Goal: Transaction & Acquisition: Download file/media

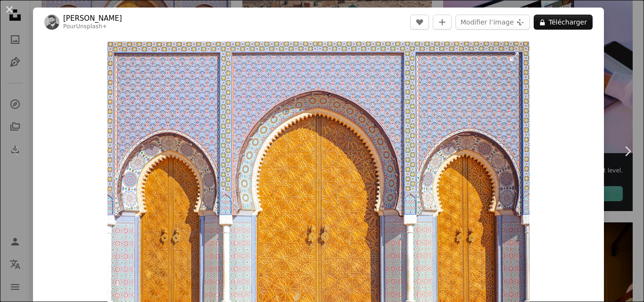
scroll to position [8, 0]
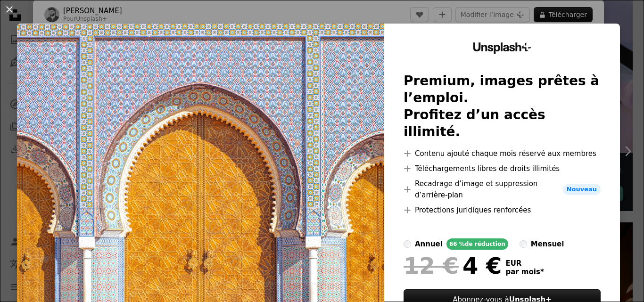
click at [336, 157] on img at bounding box center [200, 192] width 367 height 336
click at [617, 15] on div "An X shape Unsplash+ Premium, images prêtes à l’emploi. Profitez d’un accès ill…" at bounding box center [322, 151] width 644 height 302
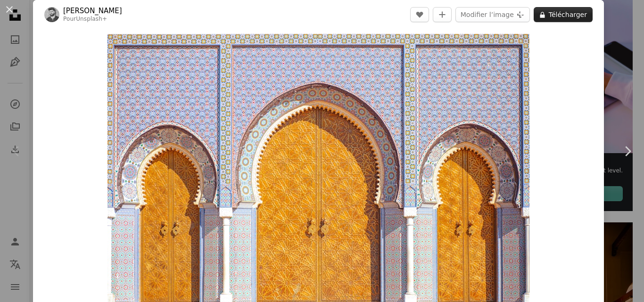
click at [555, 17] on button "A lock Télécharger" at bounding box center [563, 14] width 59 height 15
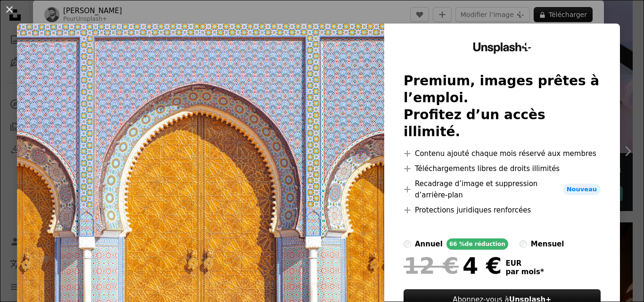
click at [294, 121] on img at bounding box center [200, 192] width 367 height 336
click at [615, 9] on div "An X shape Unsplash+ Premium, images prêtes à l’emploi. Profitez d’un accès ill…" at bounding box center [322, 151] width 644 height 302
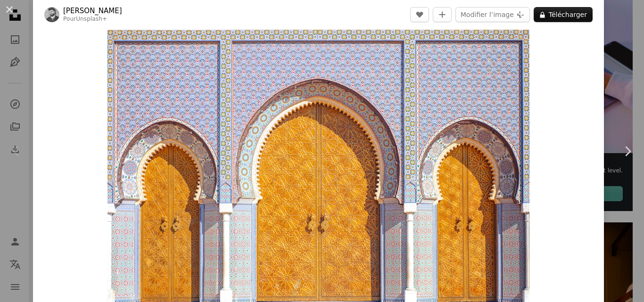
scroll to position [15, 0]
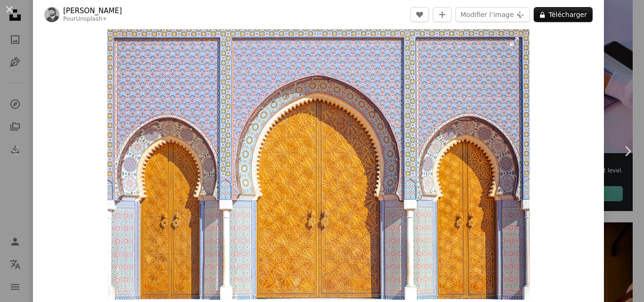
click at [347, 125] on img "Zoom sur cette image" at bounding box center [318, 162] width 422 height 273
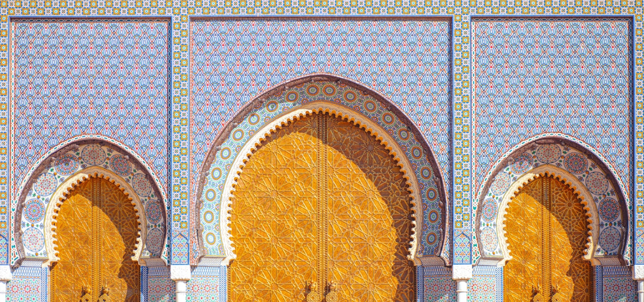
scroll to position [53, 0]
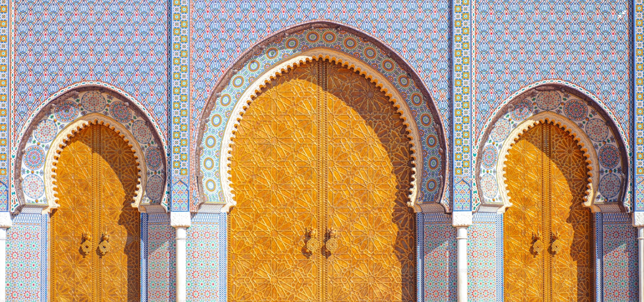
click at [267, 130] on img "Zoom arrière sur cette image" at bounding box center [322, 155] width 645 height 418
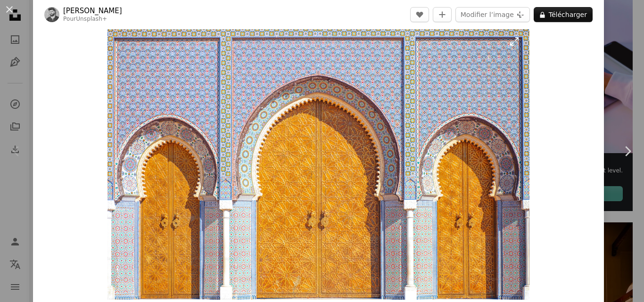
click at [261, 131] on img "Zoom sur cette image" at bounding box center [318, 162] width 422 height 273
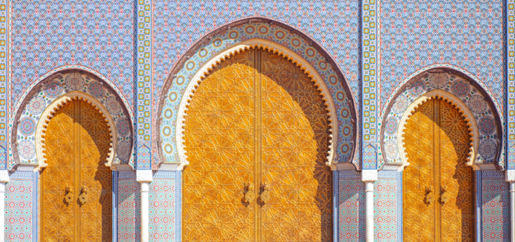
scroll to position [53, 0]
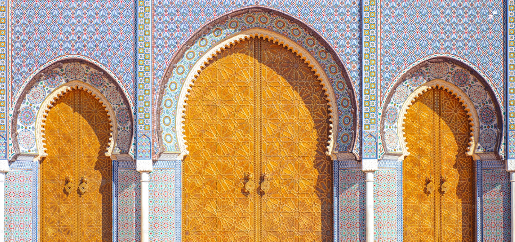
click at [169, 140] on img "Zoom arrière sur cette image" at bounding box center [258, 114] width 516 height 335
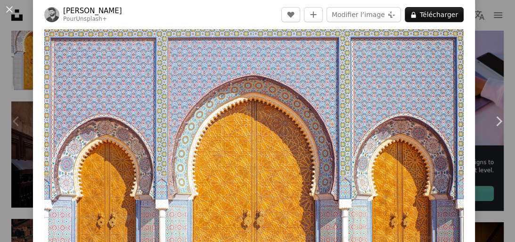
scroll to position [41, 0]
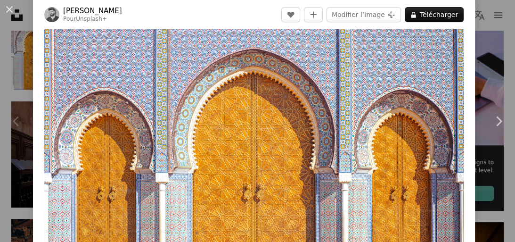
click at [279, 128] on img "Zoom sur cette image" at bounding box center [254, 136] width 420 height 272
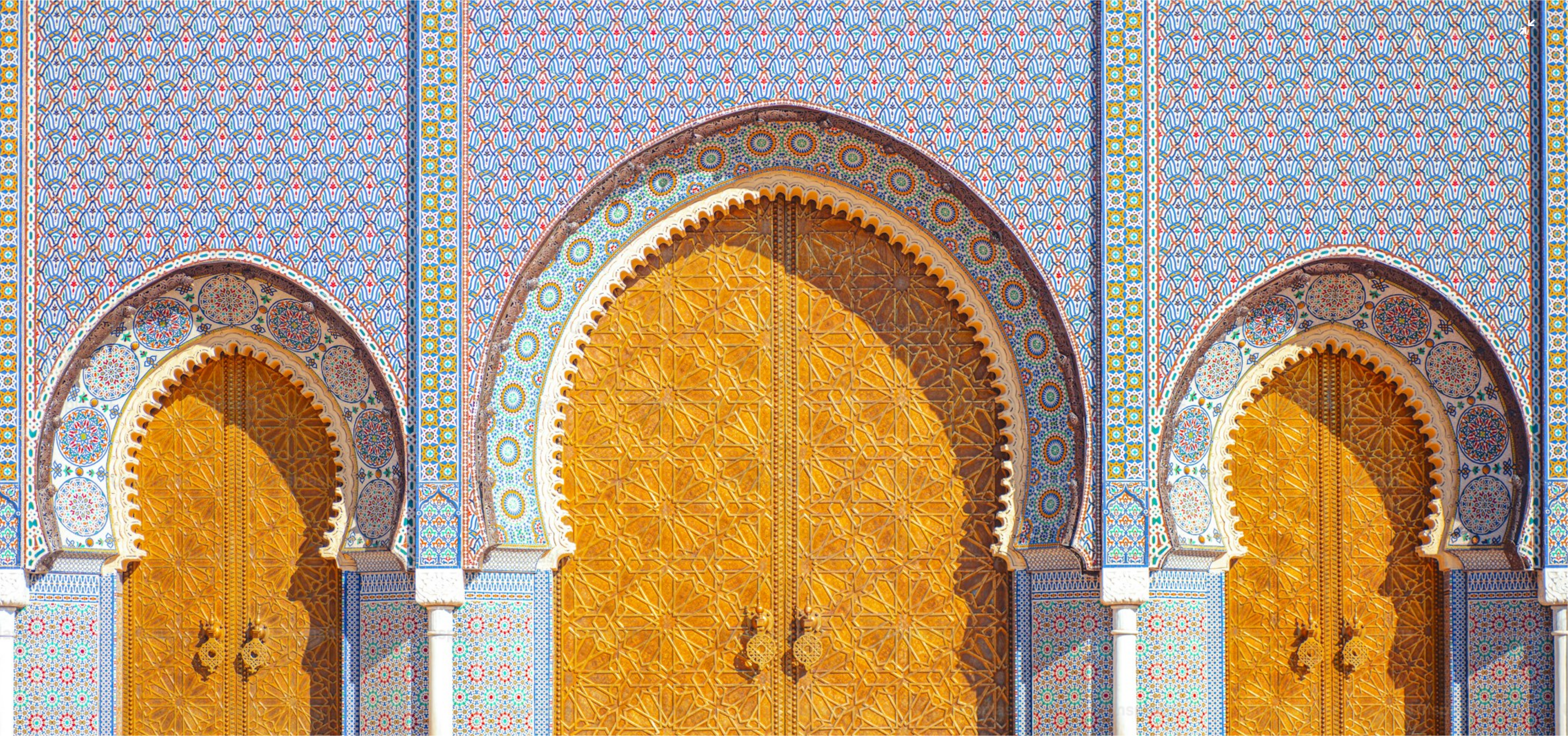
scroll to position [0, 0]
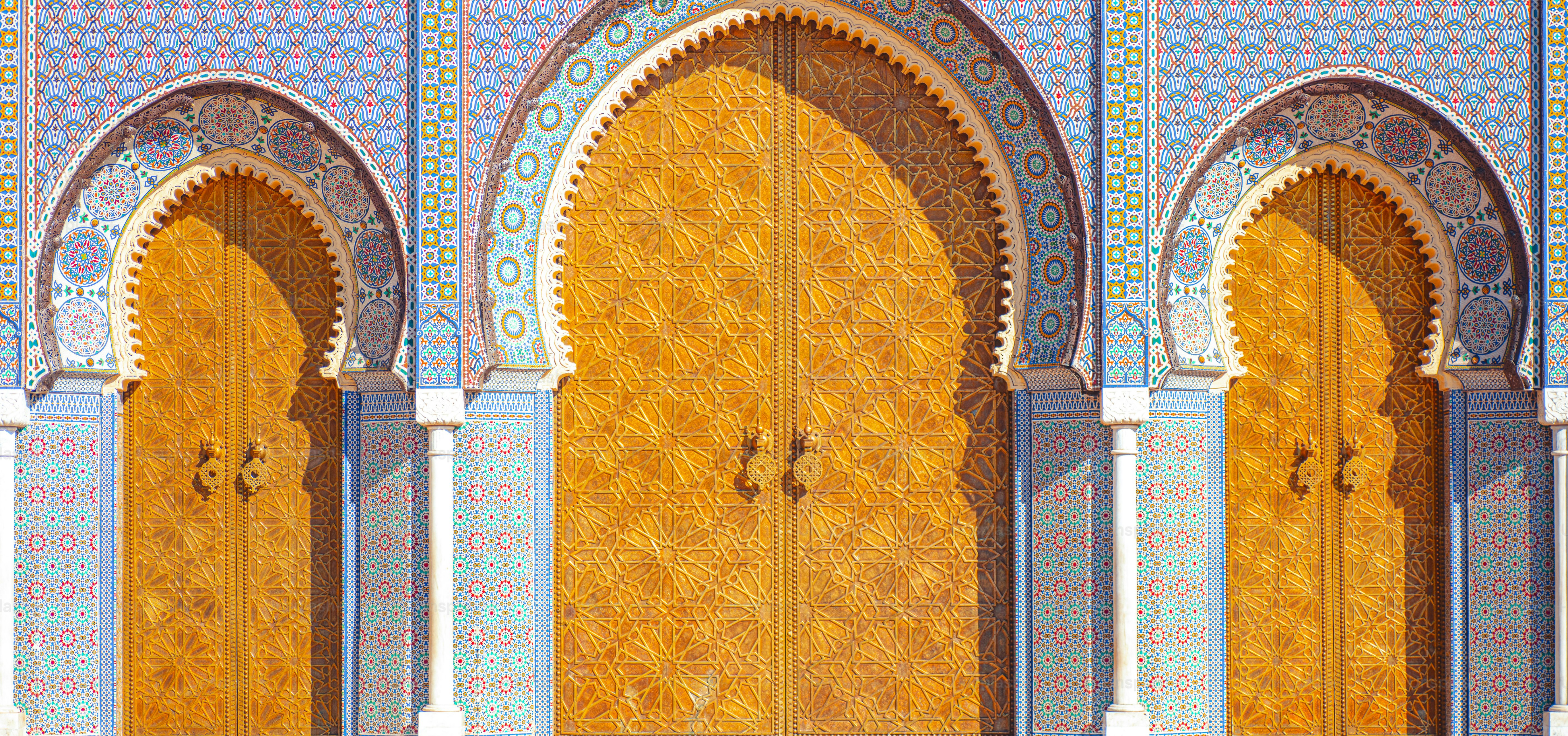
click at [392, 184] on img "Zoom arrière sur cette image" at bounding box center [784, 251] width 1569 height 1017
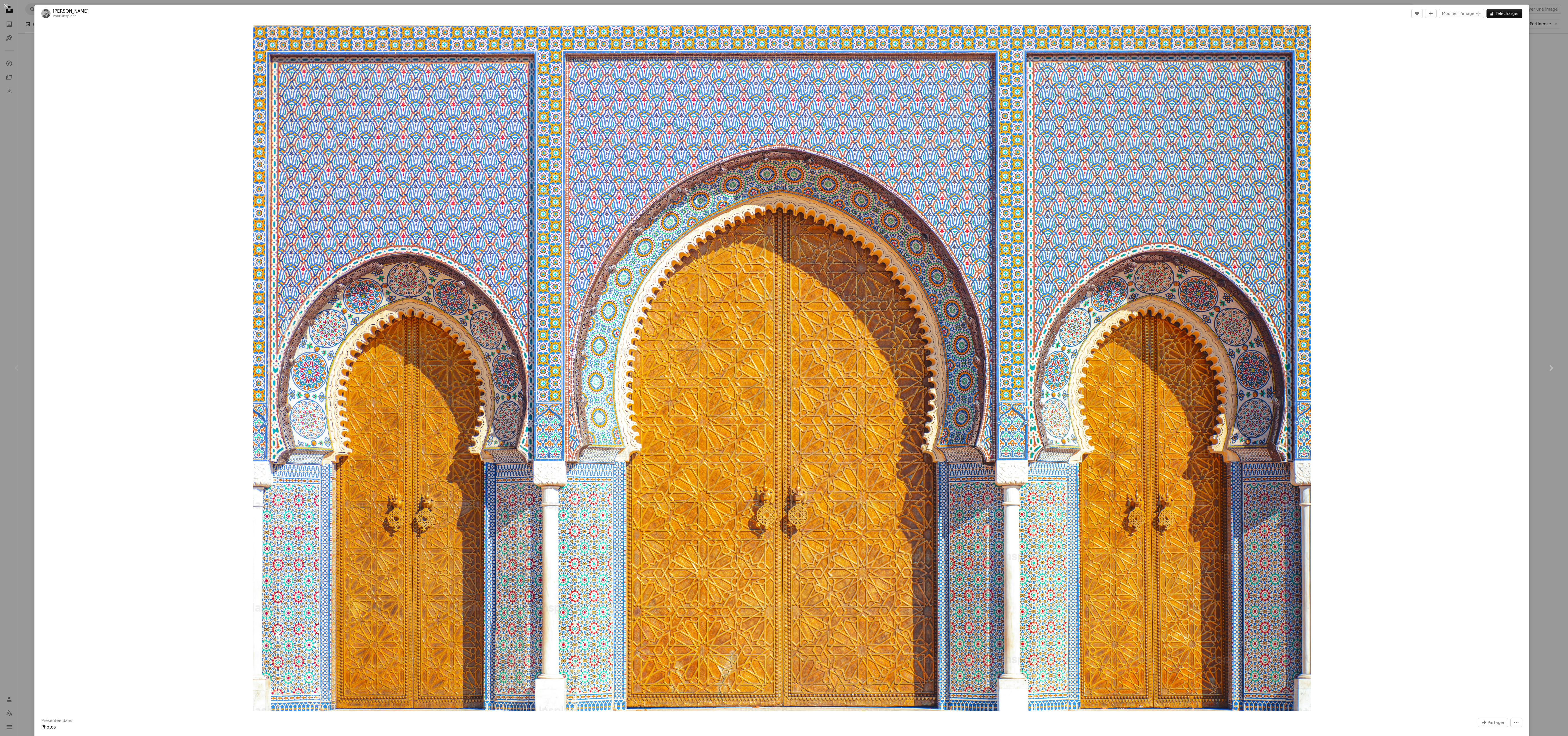
click at [392, 184] on img "Zoom sur cette image" at bounding box center [782, 368] width 1058 height 685
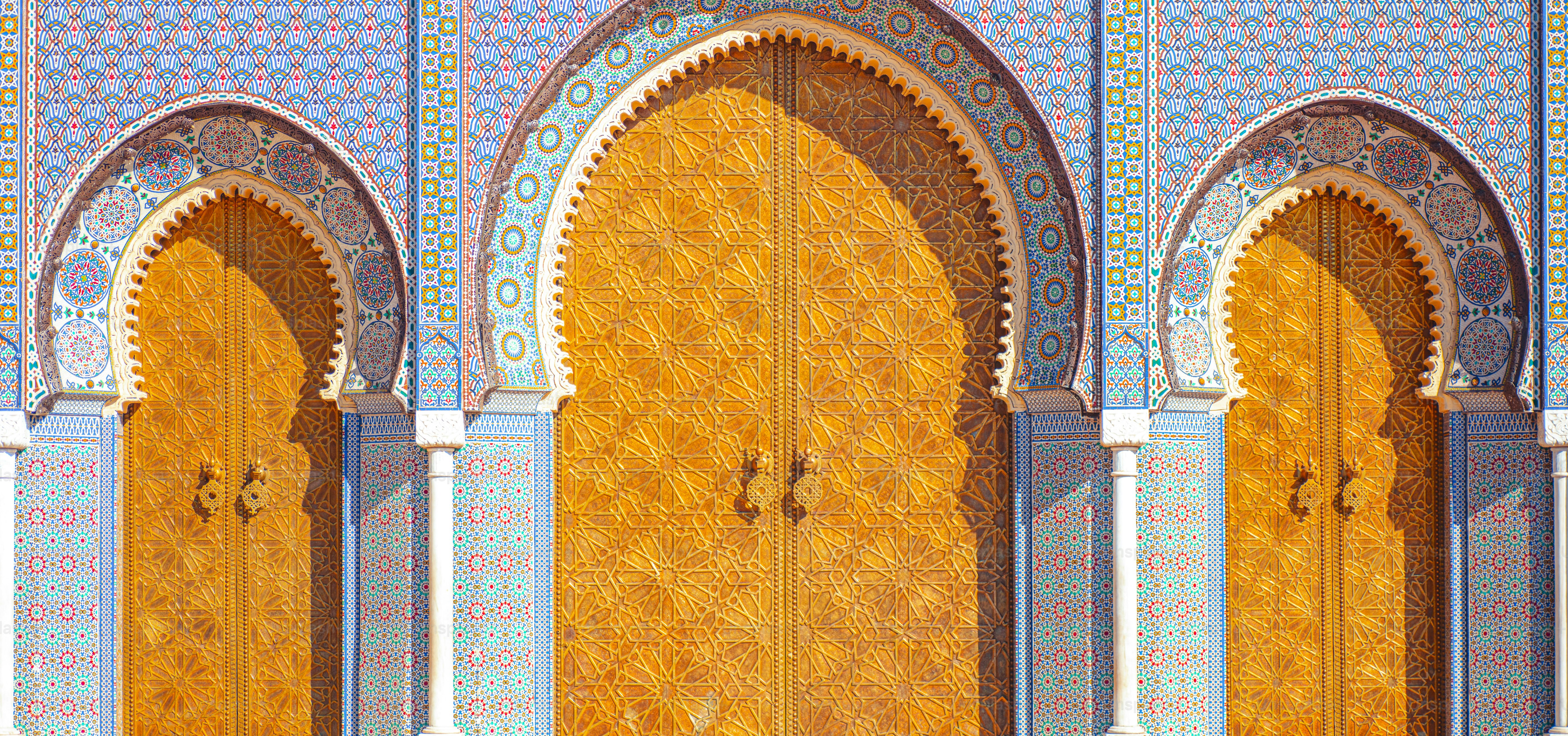
scroll to position [257, 0]
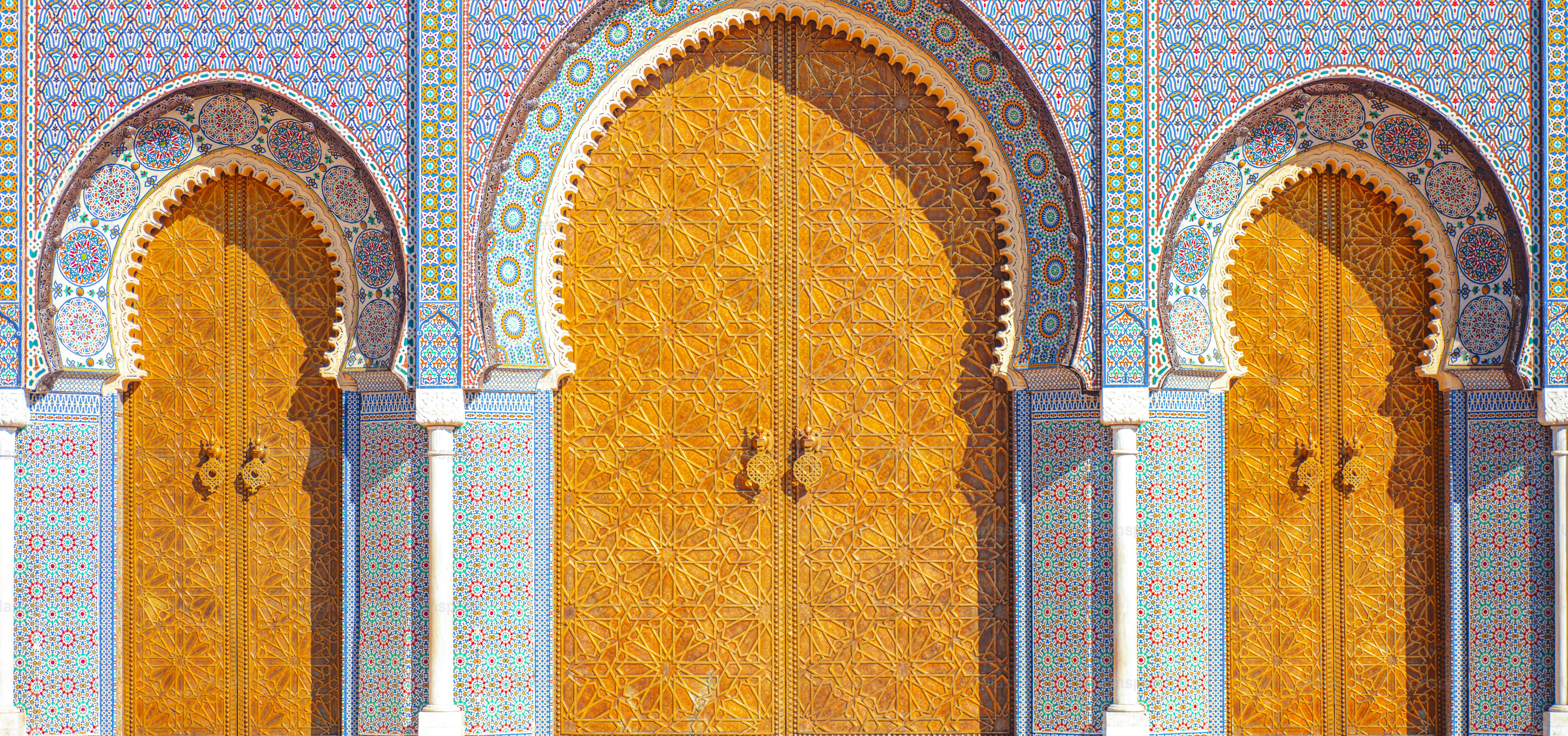
click at [392, 118] on img "Zoom arrière sur cette image" at bounding box center [784, 251] width 1569 height 1017
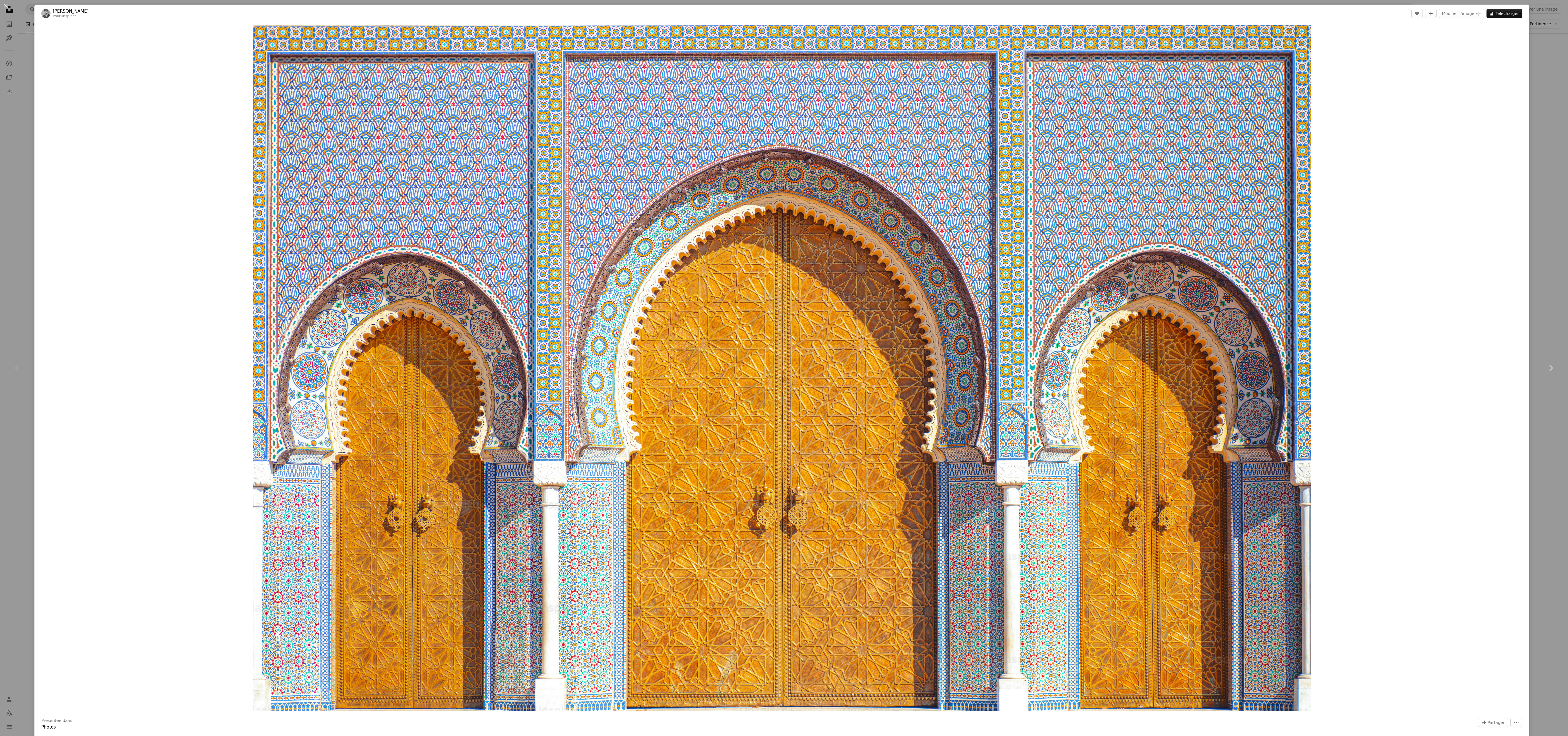
click at [392, 184] on img "Zoom sur cette image" at bounding box center [782, 368] width 1058 height 685
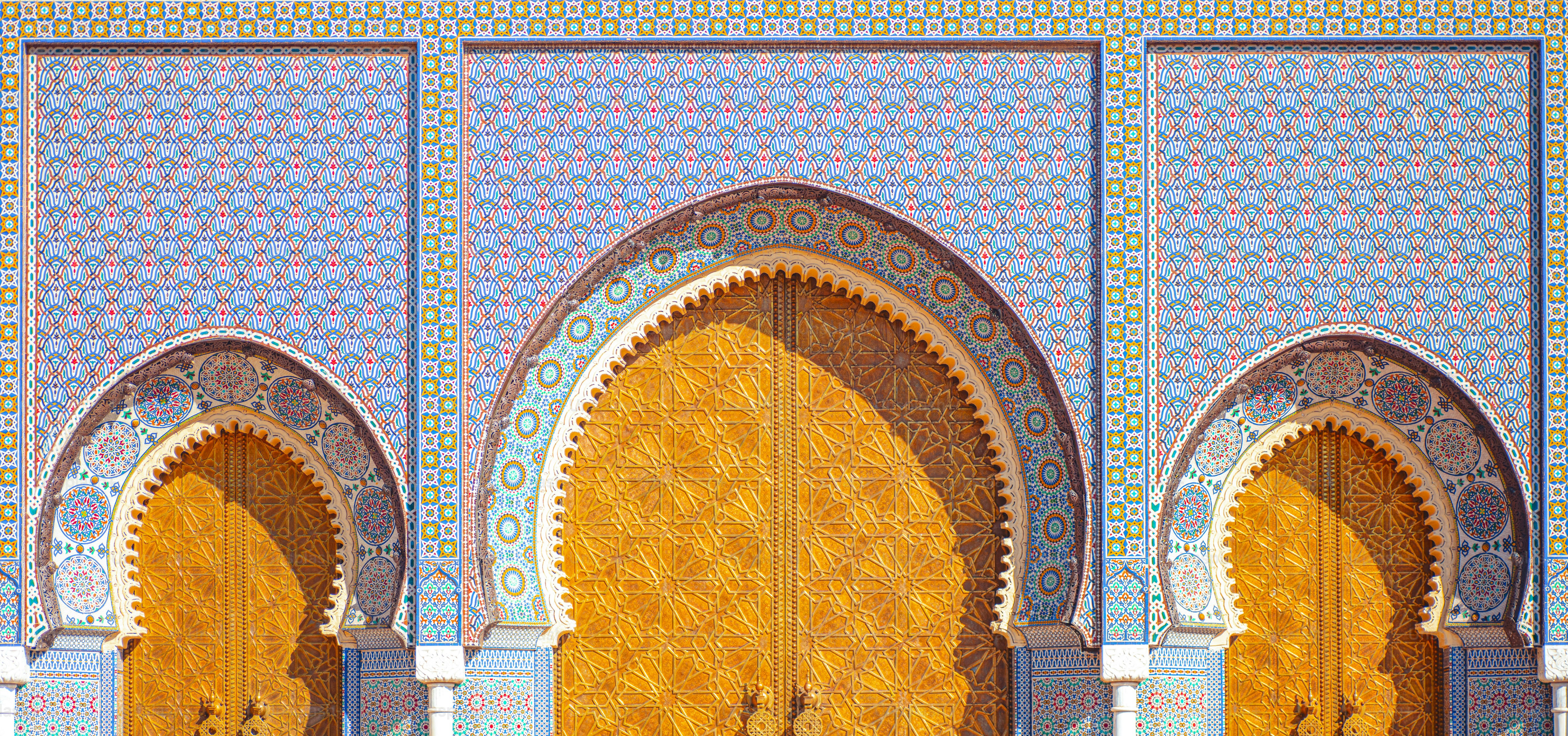
scroll to position [130, 0]
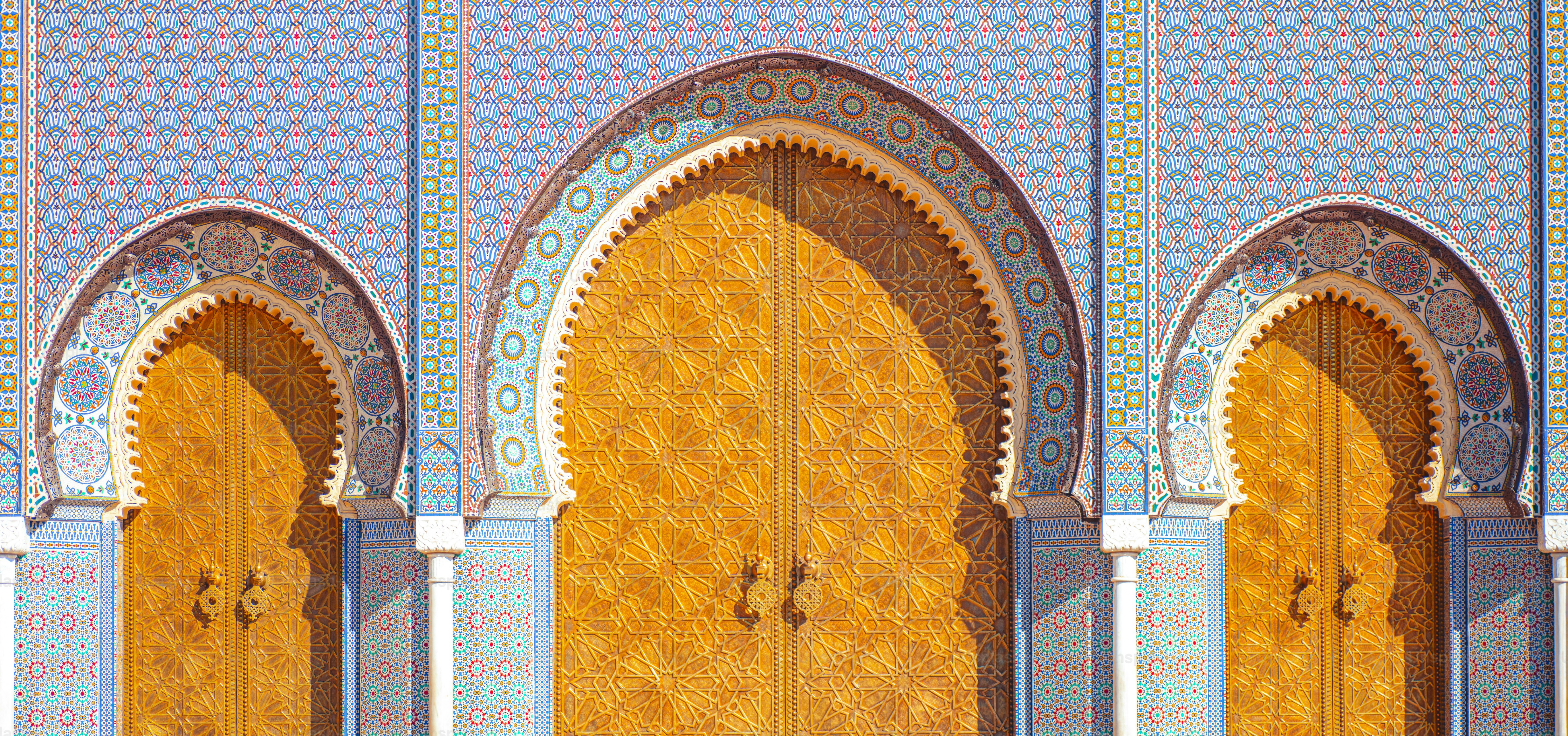
click at [392, 184] on img "Zoom arrière sur cette image" at bounding box center [784, 378] width 1569 height 1017
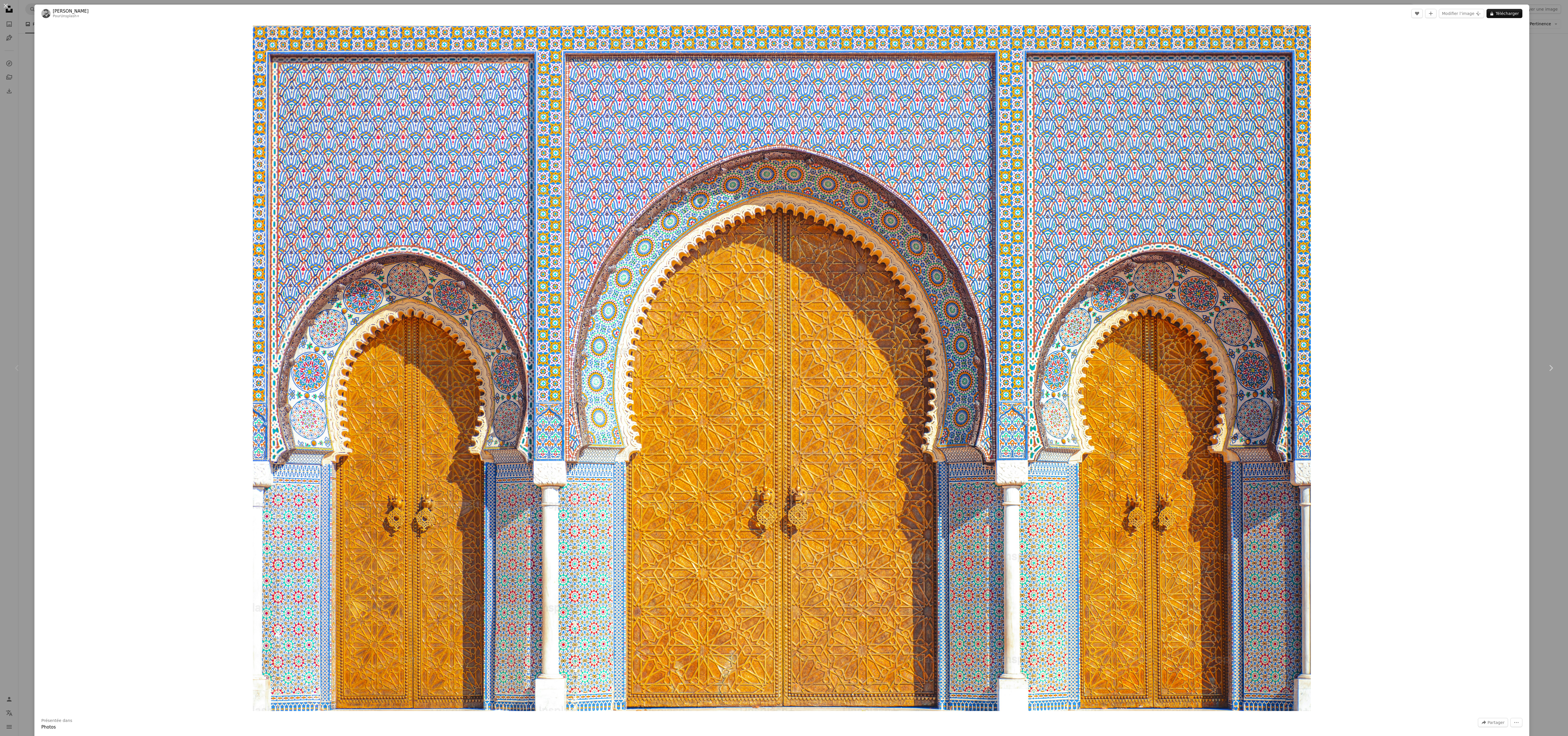
click at [392, 184] on img "Zoom sur cette image" at bounding box center [782, 368] width 1058 height 685
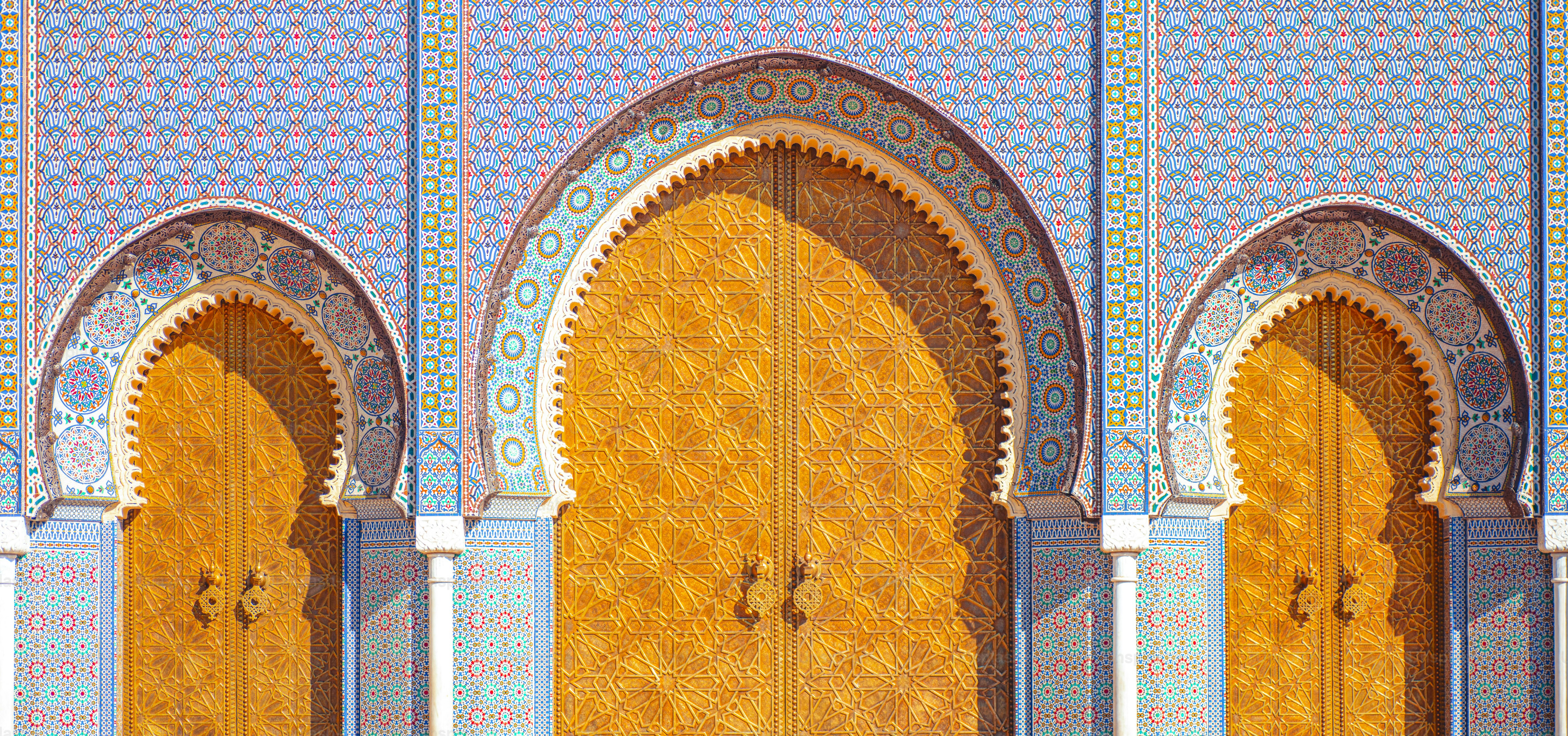
scroll to position [257, 0]
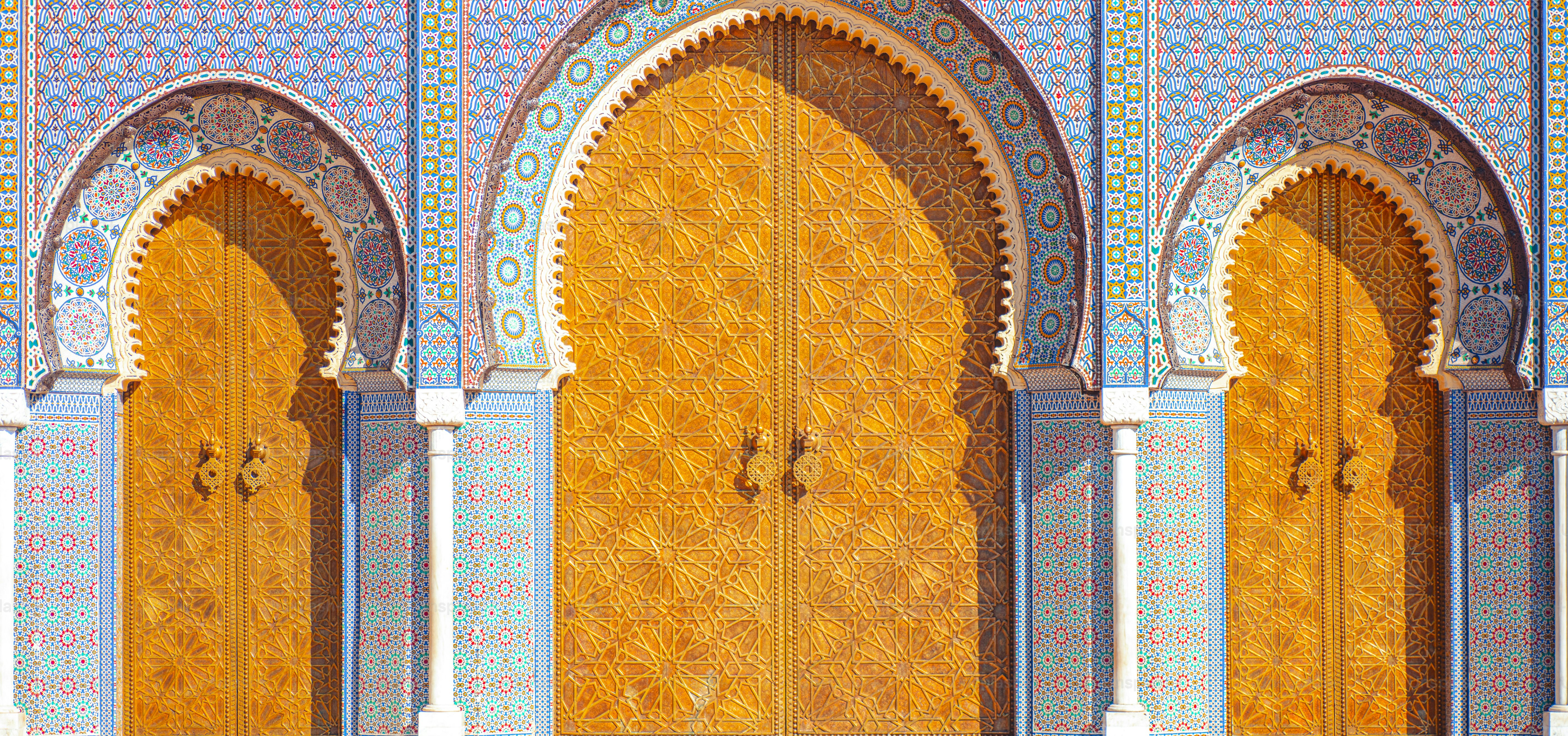
click at [392, 184] on img "Zoom arrière sur cette image" at bounding box center [784, 251] width 1569 height 1017
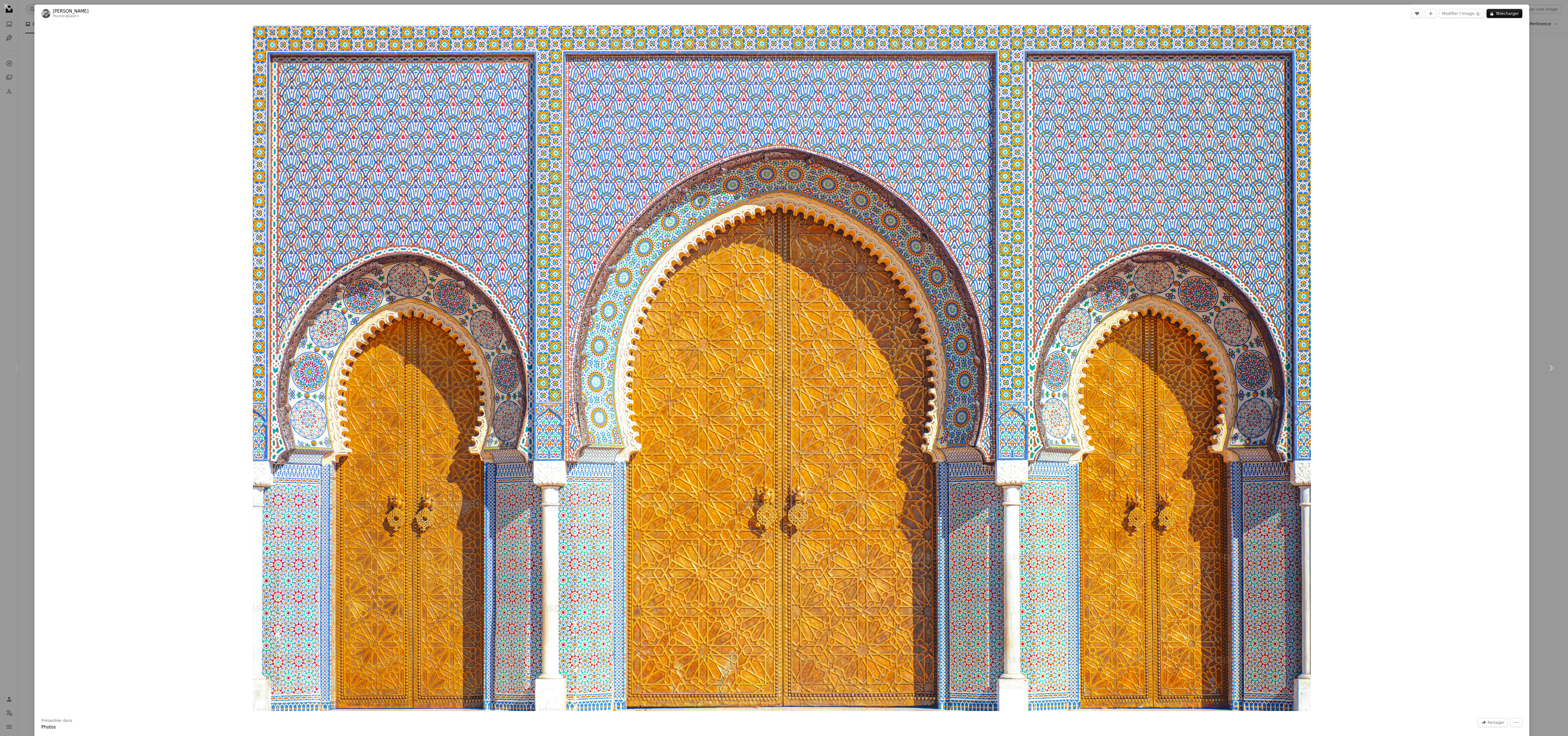
click at [392, 113] on div "An X shape Chevron left Chevron right [PERSON_NAME] Pour Unsplash+ A heart A pl…" at bounding box center [784, 368] width 1568 height 736
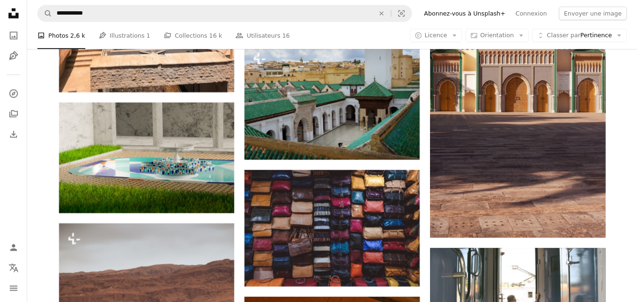
scroll to position [1086, 0]
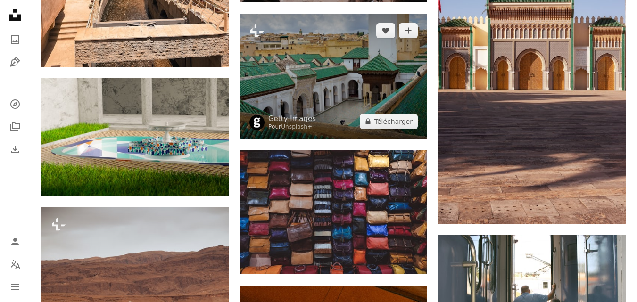
click at [343, 93] on img at bounding box center [333, 76] width 187 height 124
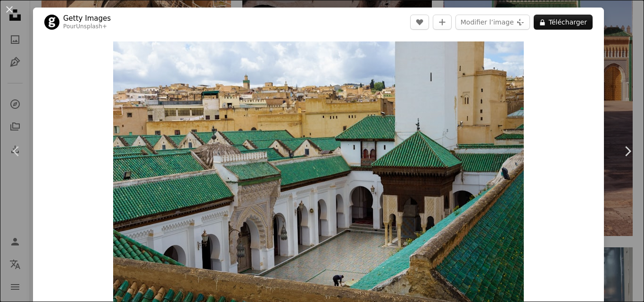
click at [614, 60] on div "An X shape Chevron left Chevron right Getty Images Pour Unsplash+ A heart A plu…" at bounding box center [322, 151] width 644 height 302
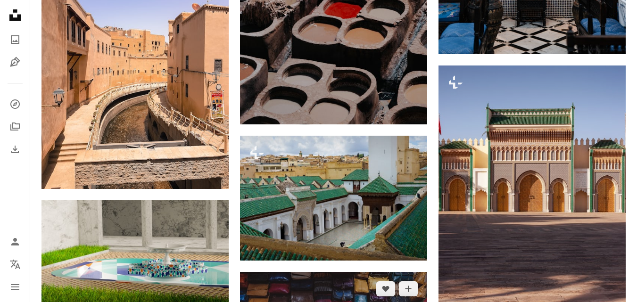
scroll to position [961, 0]
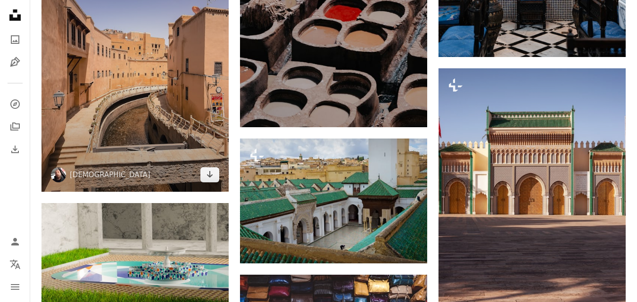
click at [115, 136] on img at bounding box center [134, 67] width 187 height 250
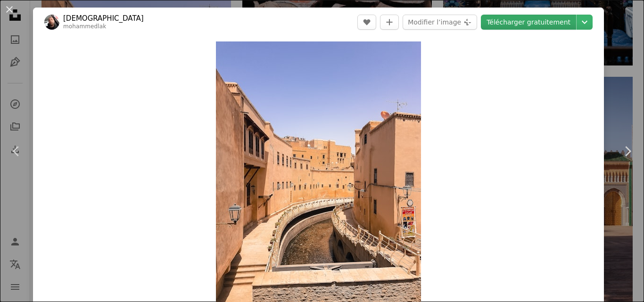
click at [544, 25] on link "Télécharger gratuitement" at bounding box center [528, 22] width 95 height 15
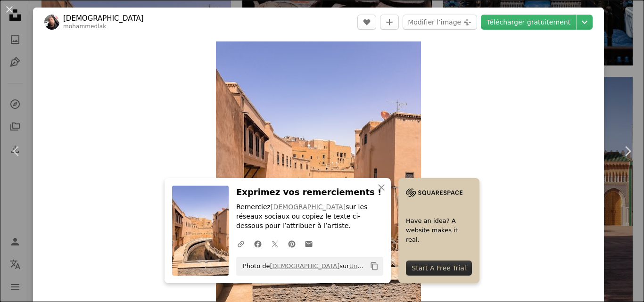
click at [610, 57] on div "An X shape Chevron left Chevron right An X shape Fermer Exprimez vos remercieme…" at bounding box center [322, 151] width 644 height 302
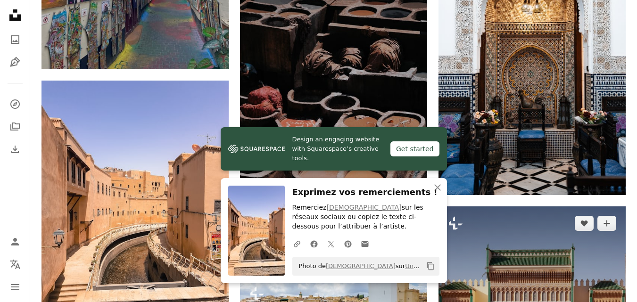
scroll to position [840, 0]
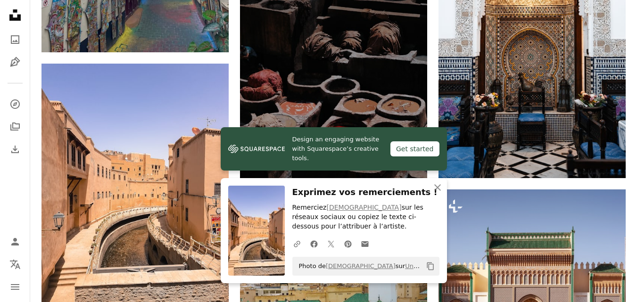
click at [359, 88] on img at bounding box center [333, 108] width 187 height 282
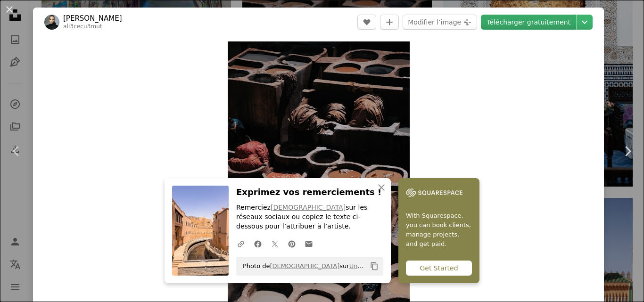
click at [517, 25] on link "Télécharger gratuitement" at bounding box center [528, 22] width 95 height 15
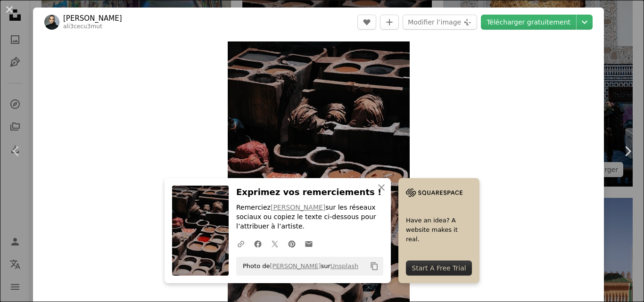
click at [608, 62] on div "An X shape Chevron left Chevron right An X shape Fermer Exprimez vos remercieme…" at bounding box center [322, 151] width 644 height 302
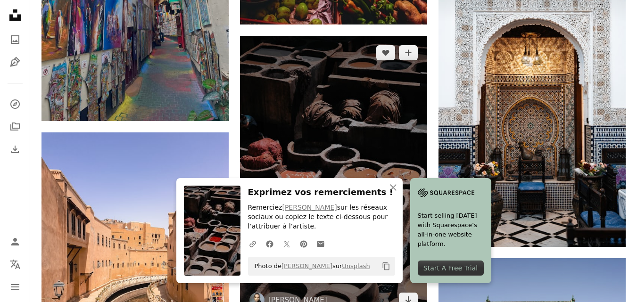
scroll to position [770, 0]
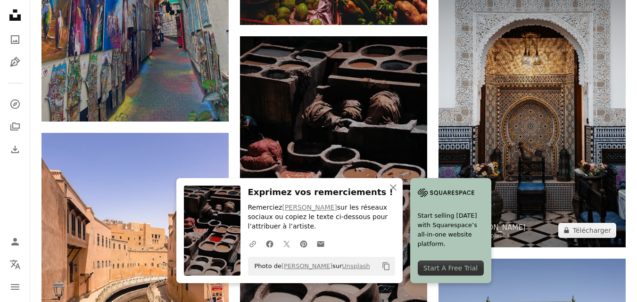
click at [509, 91] on img at bounding box center [531, 107] width 187 height 281
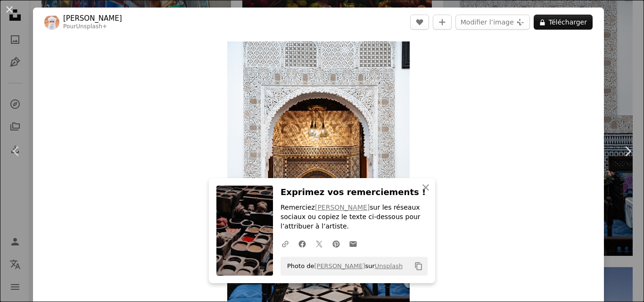
click at [608, 56] on div "An X shape Chevron left Chevron right An X shape Fermer Exprimez vos remercieme…" at bounding box center [322, 151] width 644 height 302
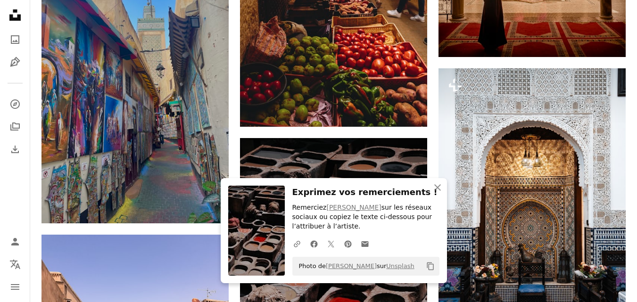
scroll to position [657, 0]
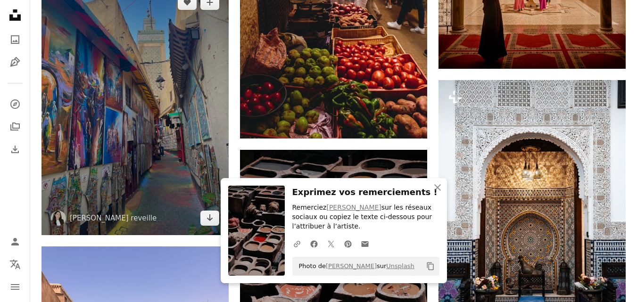
drag, startPoint x: 435, startPoint y: 106, endPoint x: 176, endPoint y: 134, distance: 259.9
click at [176, 134] on img at bounding box center [134, 110] width 187 height 250
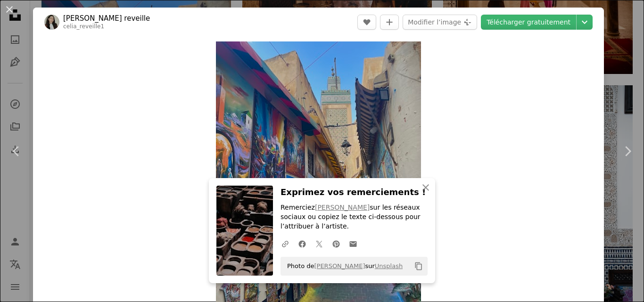
click at [613, 79] on div "An X shape Chevron left Chevron right An X shape Fermer Exprimez vos remercieme…" at bounding box center [322, 151] width 644 height 302
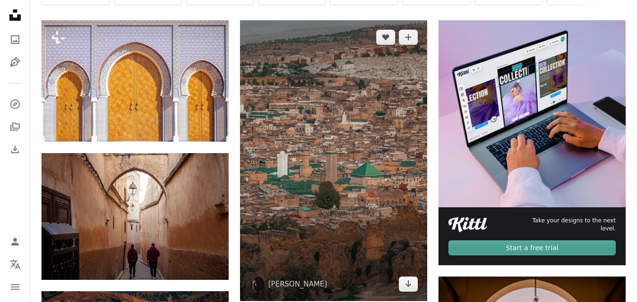
scroll to position [216, 0]
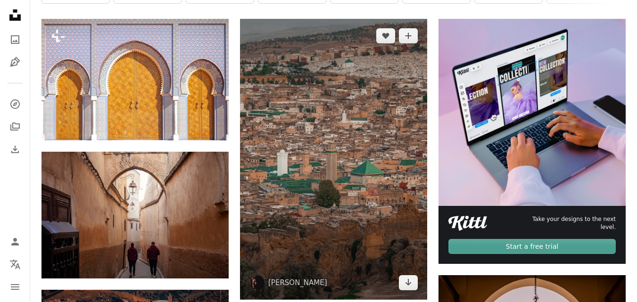
click at [346, 118] on img at bounding box center [333, 159] width 187 height 281
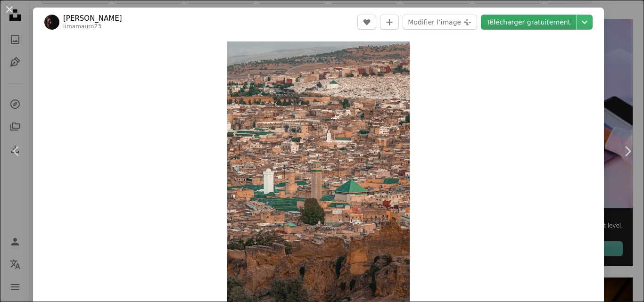
click at [541, 27] on link "Télécharger gratuitement" at bounding box center [528, 22] width 95 height 15
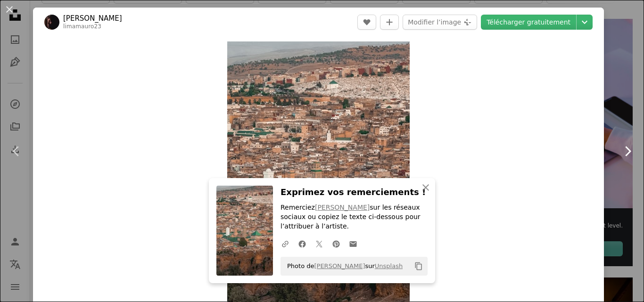
click at [613, 117] on link "Chevron right" at bounding box center [627, 151] width 33 height 91
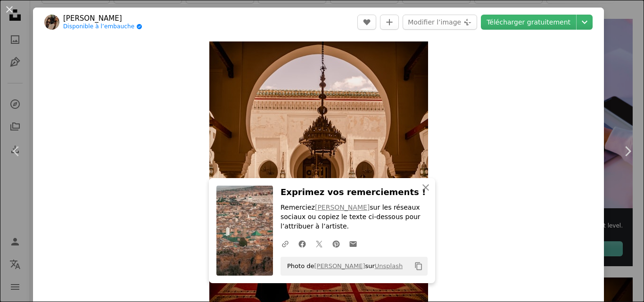
click at [621, 59] on div "An X shape Chevron left Chevron right An X shape Fermer Exprimez vos remercieme…" at bounding box center [322, 151] width 644 height 302
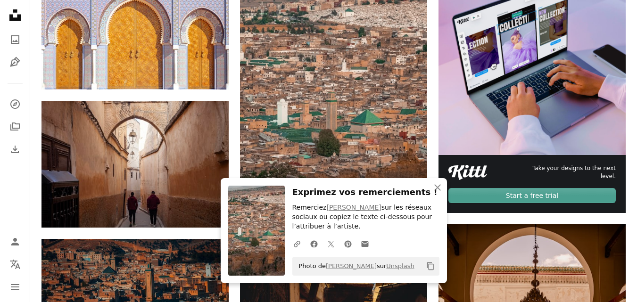
scroll to position [289, 0]
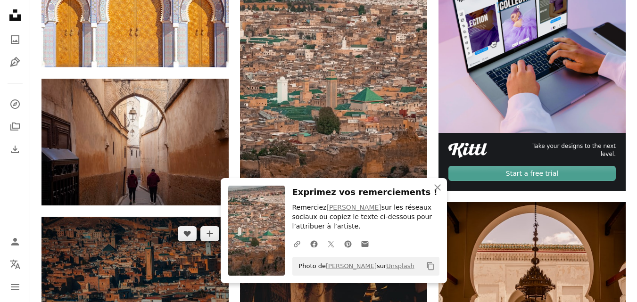
click at [144, 241] on img at bounding box center [134, 279] width 187 height 124
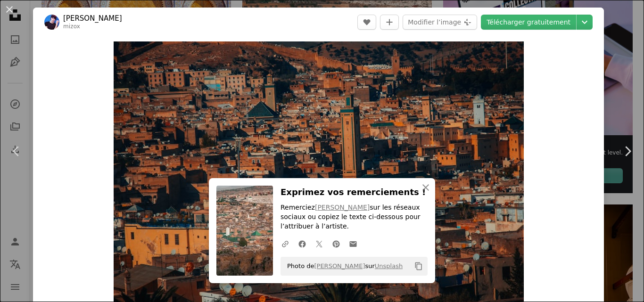
click at [611, 63] on div "An X shape Chevron left Chevron right An X shape Fermer Exprimez vos remercieme…" at bounding box center [322, 151] width 644 height 302
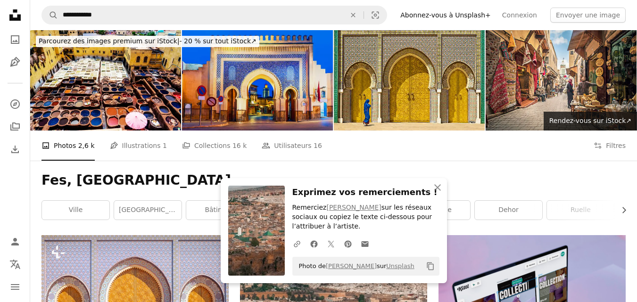
click at [242, 94] on img at bounding box center [257, 80] width 151 height 100
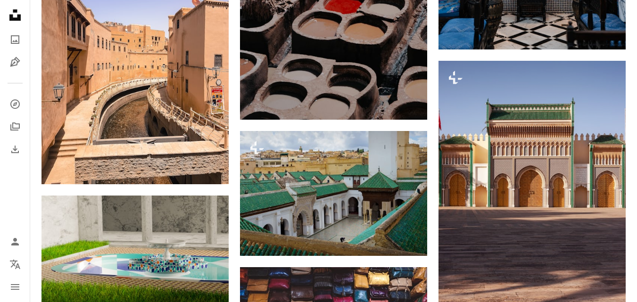
scroll to position [1049, 0]
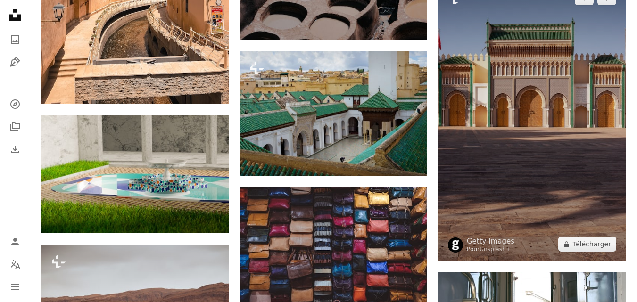
click at [517, 99] on img at bounding box center [531, 121] width 187 height 281
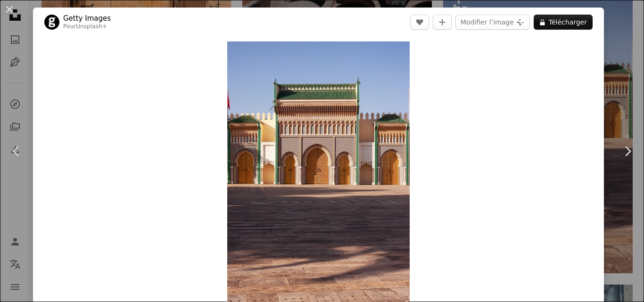
click at [613, 44] on div "An X shape Chevron left Chevron right Getty Images Pour Unsplash+ A heart A plu…" at bounding box center [322, 151] width 644 height 302
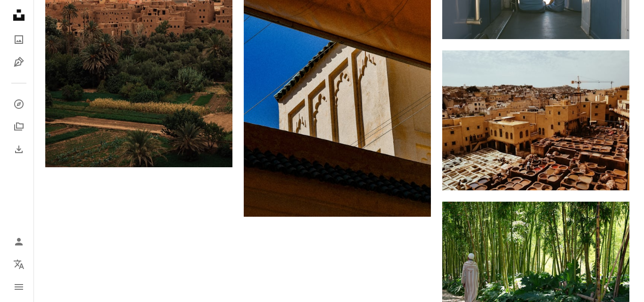
scroll to position [1390, 0]
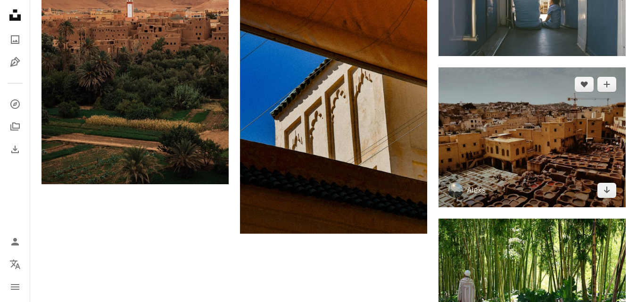
click at [522, 137] on img at bounding box center [531, 137] width 187 height 140
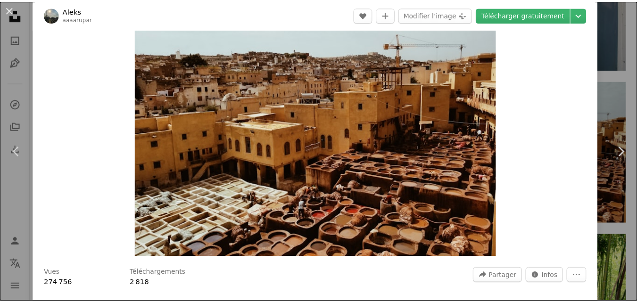
scroll to position [55, 0]
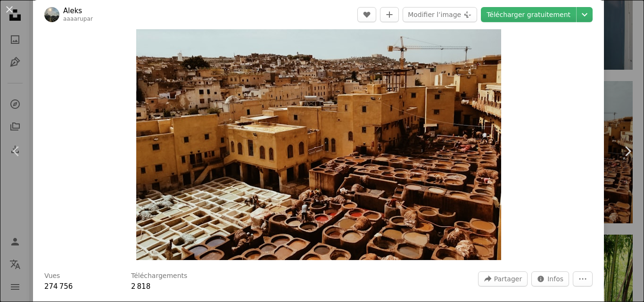
click at [619, 97] on div "An X shape Chevron left Chevron right Aleks aaaarupar A heart A plus sign Modif…" at bounding box center [322, 151] width 644 height 302
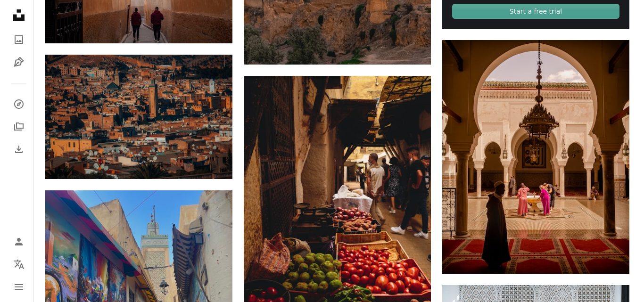
scroll to position [454, 0]
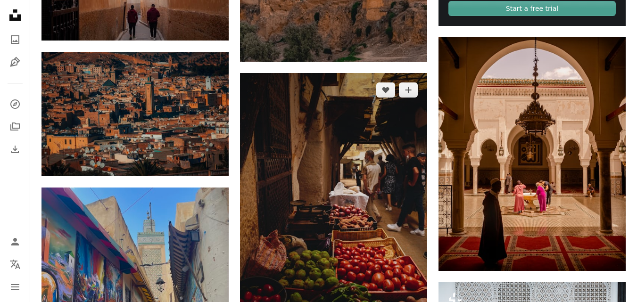
click at [412, 172] on img at bounding box center [333, 207] width 187 height 268
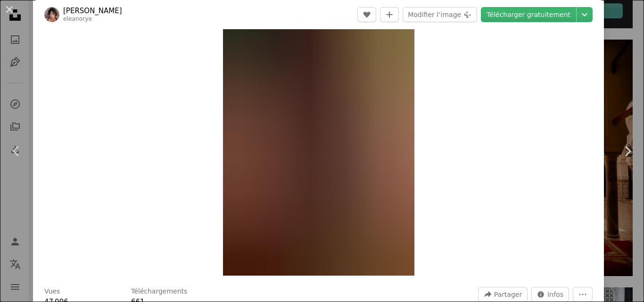
scroll to position [41, 0]
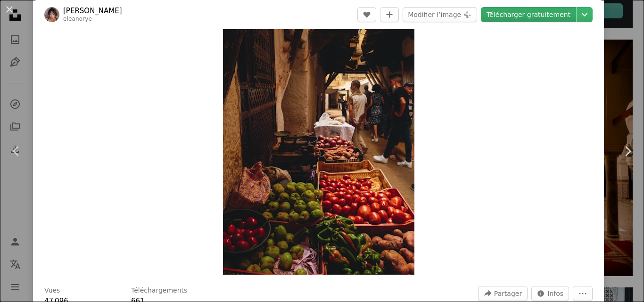
click at [554, 21] on link "Télécharger gratuitement" at bounding box center [528, 14] width 95 height 15
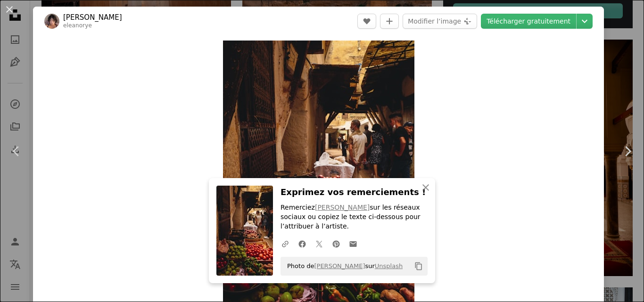
scroll to position [0, 0]
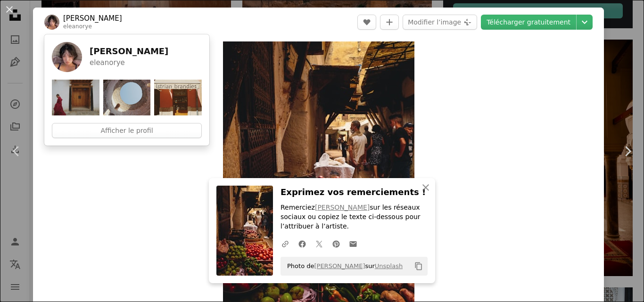
click at [65, 57] on img at bounding box center [67, 57] width 30 height 30
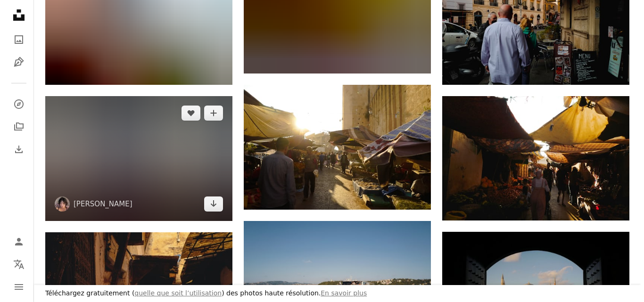
scroll to position [388, 0]
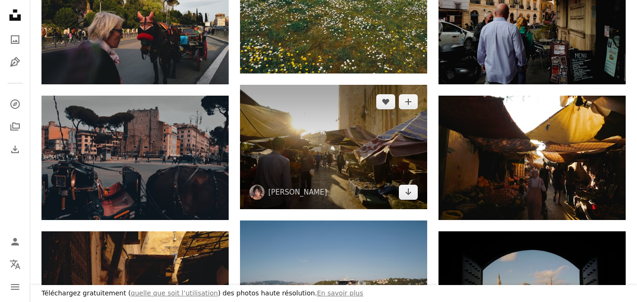
click at [303, 131] on img at bounding box center [333, 147] width 187 height 124
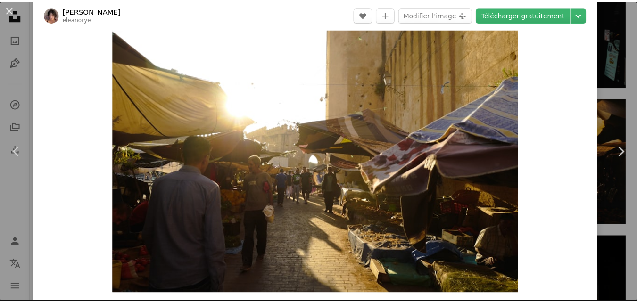
scroll to position [18, 0]
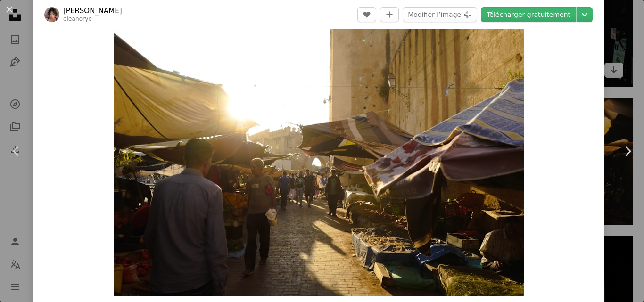
click at [608, 29] on div "An X shape Chevron left Chevron right [PERSON_NAME] A heart A plus sign Modifie…" at bounding box center [322, 151] width 644 height 302
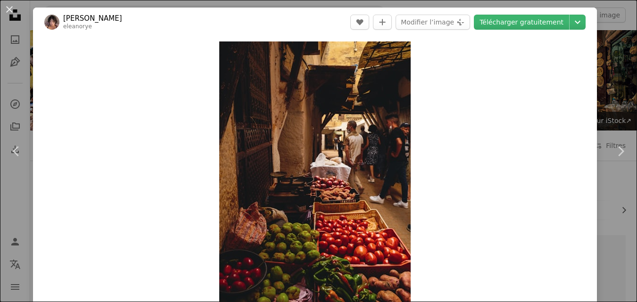
scroll to position [454, 0]
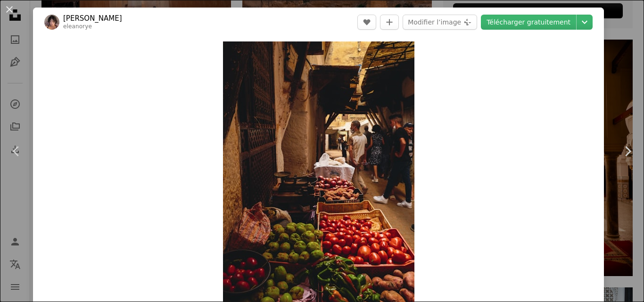
click at [622, 78] on div "An X shape Chevron left Chevron right [PERSON_NAME] eleanorye A heart A plus si…" at bounding box center [322, 151] width 644 height 302
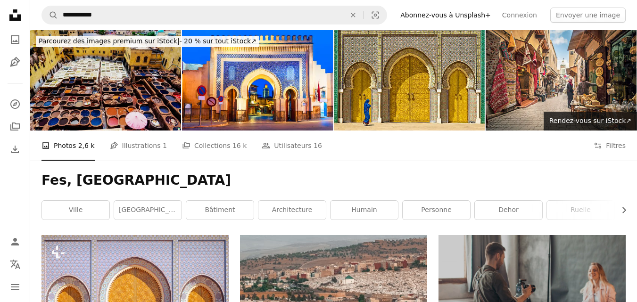
click at [106, 82] on img at bounding box center [105, 80] width 151 height 100
